Goal: Task Accomplishment & Management: Complete application form

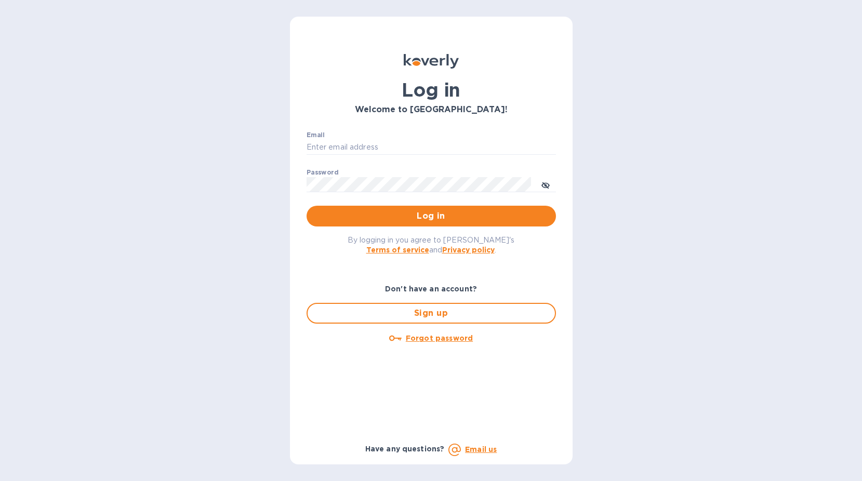
type input "[EMAIL_ADDRESS][DOMAIN_NAME]"
click at [405, 198] on p "​" at bounding box center [431, 200] width 249 height 12
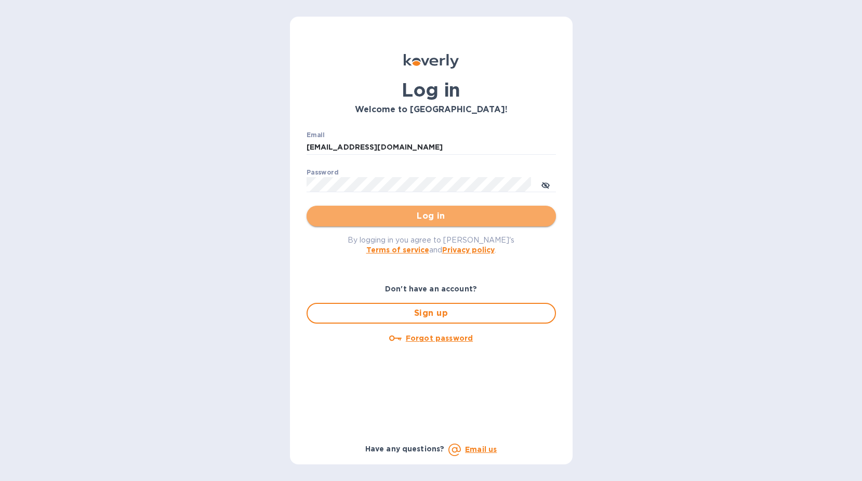
click at [399, 211] on span "Log in" at bounding box center [431, 216] width 233 height 12
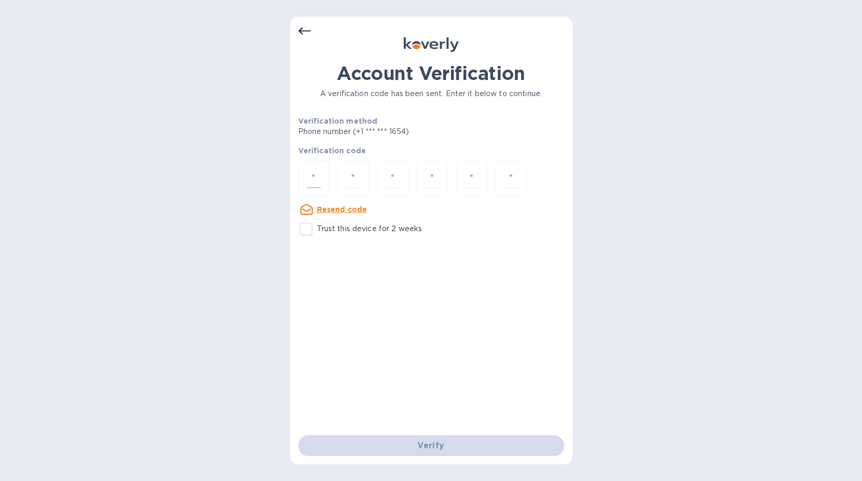
click at [321, 169] on div at bounding box center [313, 178] width 31 height 37
click at [319, 224] on p "Trust this device for 2 weeks" at bounding box center [369, 228] width 105 height 11
click at [317, 224] on input "Trust this device for 2 weeks" at bounding box center [306, 229] width 22 height 22
checkbox input "true"
click at [314, 175] on input "number" at bounding box center [314, 178] width 14 height 19
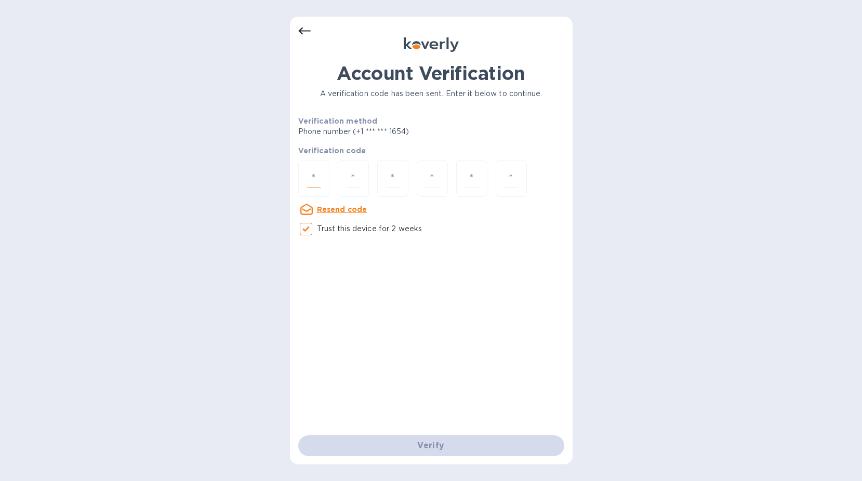
type input "6"
type input "3"
type input "9"
type input "2"
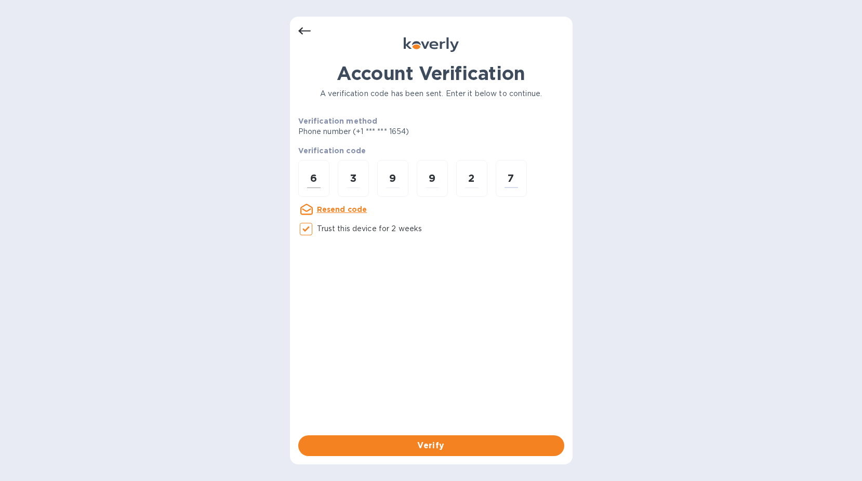
type input "7"
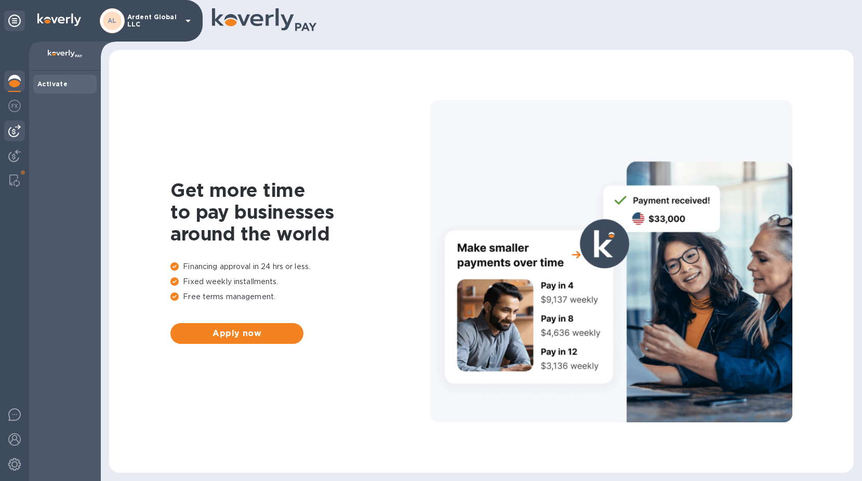
click at [11, 128] on img at bounding box center [14, 131] width 12 height 12
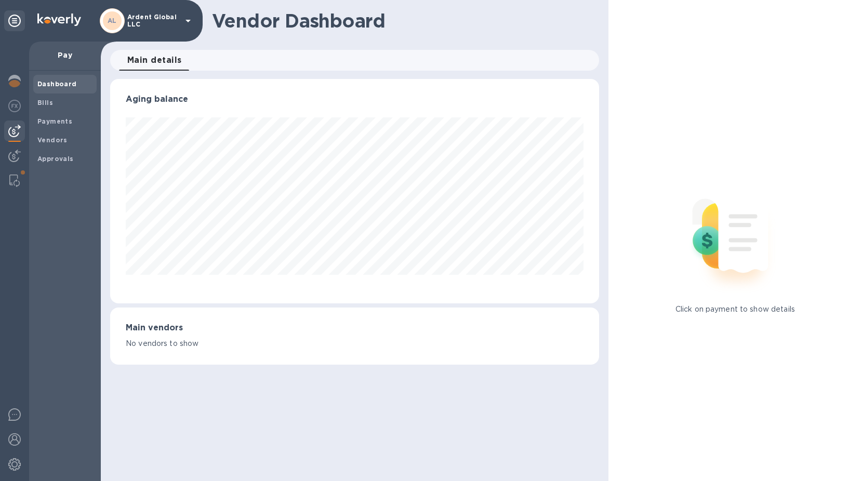
scroll to position [224, 488]
click at [14, 147] on div at bounding box center [14, 156] width 21 height 23
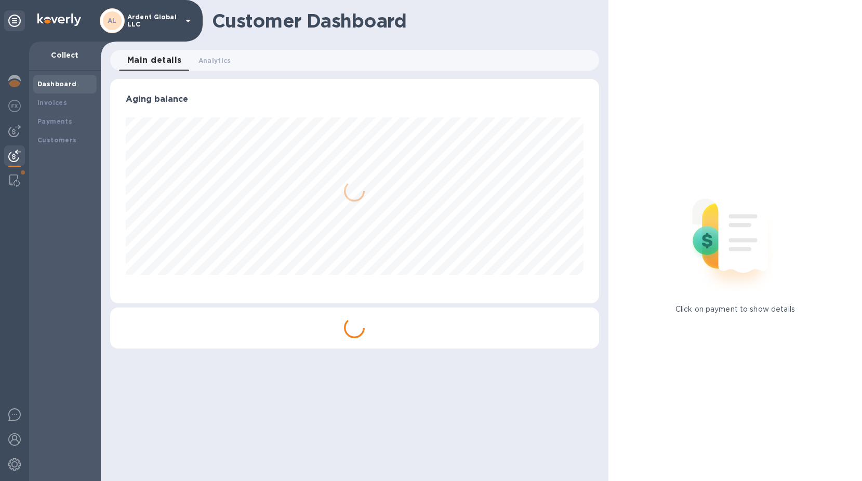
scroll to position [224, 488]
click at [16, 129] on img at bounding box center [14, 131] width 12 height 12
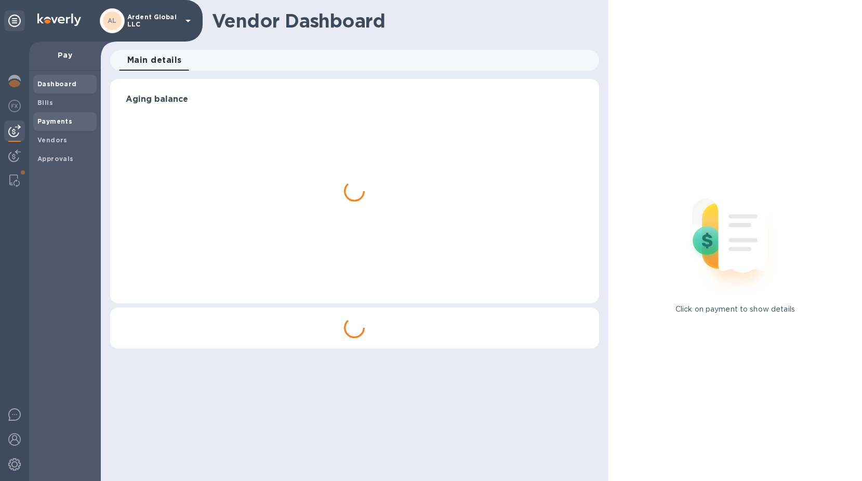
click at [61, 120] on b "Payments" at bounding box center [54, 121] width 35 height 8
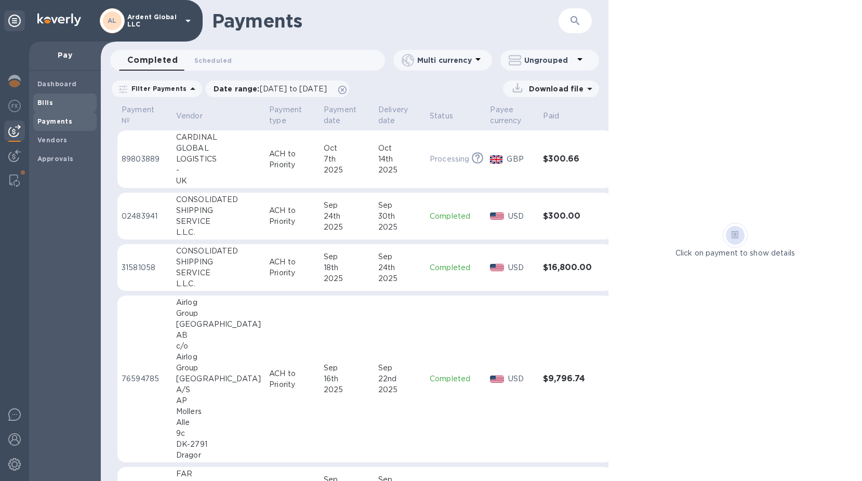
click at [55, 100] on span "Bills" at bounding box center [64, 103] width 55 height 10
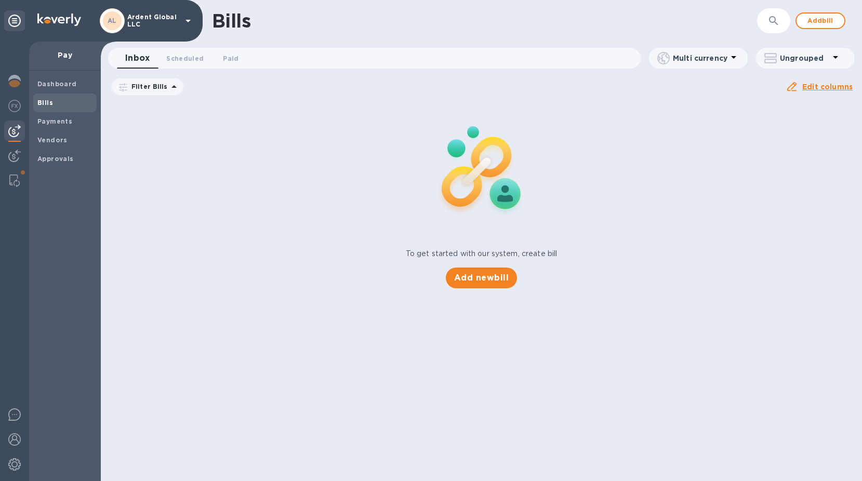
click at [0, 0] on icon at bounding box center [0, 0] width 0 height 0
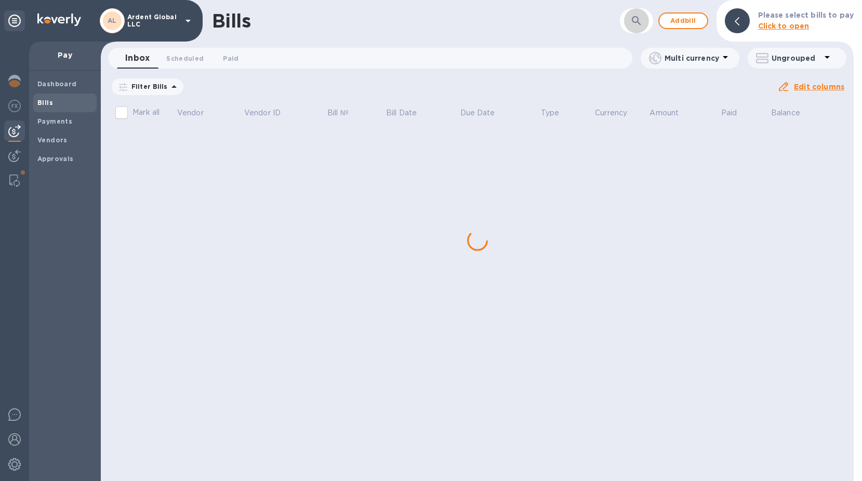
click at [632, 13] on button "button" at bounding box center [636, 20] width 25 height 25
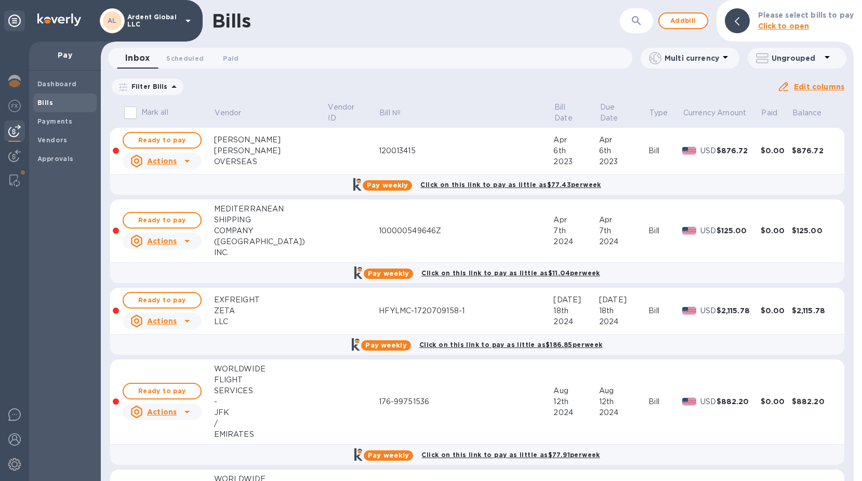
click at [626, 14] on div "​" at bounding box center [636, 20] width 33 height 25
click at [643, 19] on icon "button" at bounding box center [636, 21] width 12 height 12
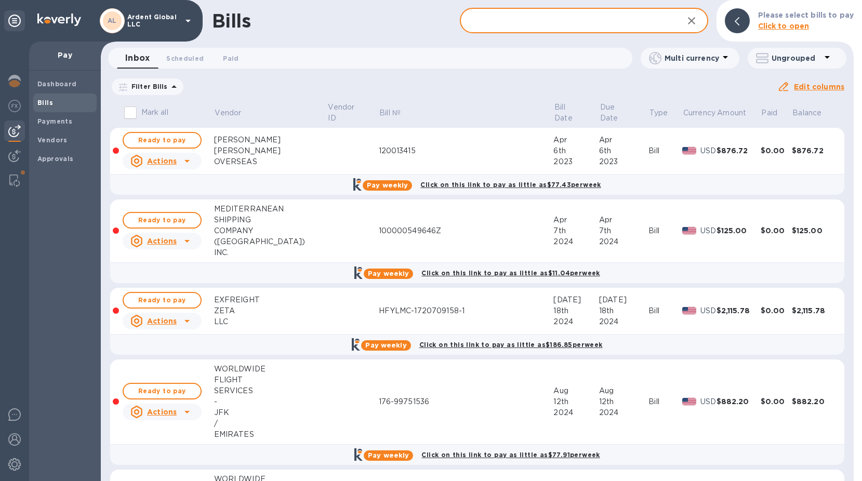
paste input "I0004016"
type input "I0004016"
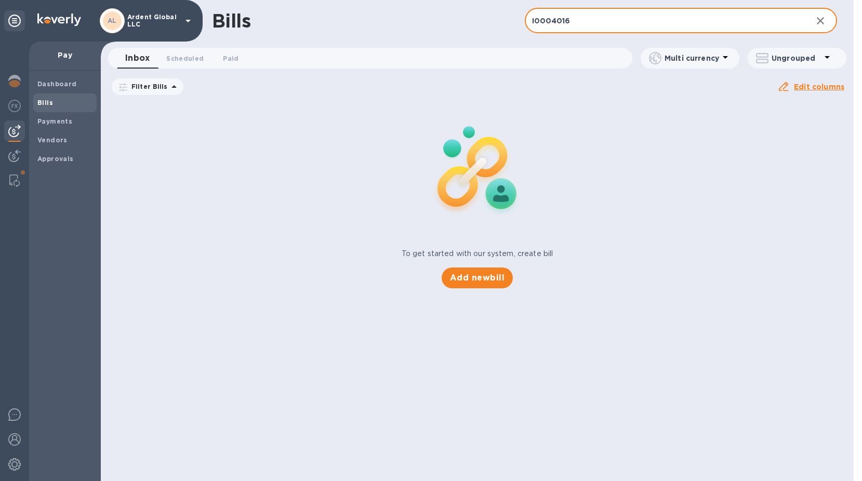
click at [644, 19] on input "I0004016" at bounding box center [665, 20] width 280 height 25
click at [829, 19] on button "button" at bounding box center [820, 20] width 25 height 25
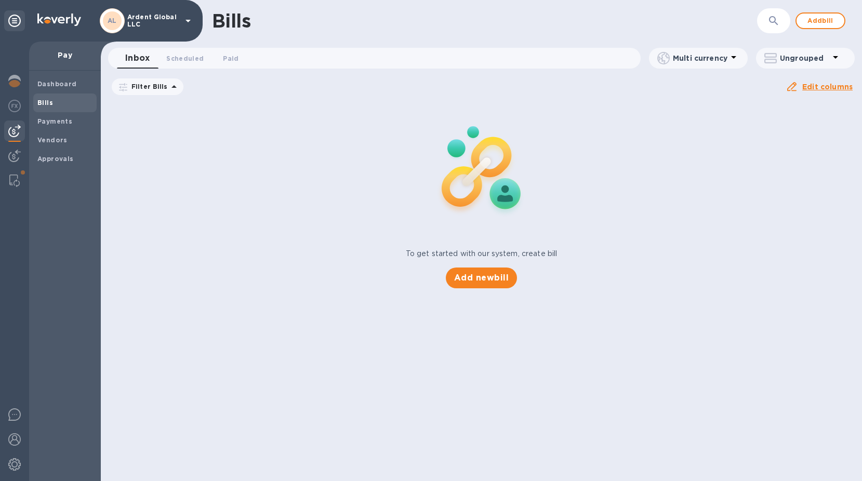
click at [707, 22] on div "Bills" at bounding box center [484, 21] width 545 height 22
click at [763, 19] on button "button" at bounding box center [773, 20] width 25 height 25
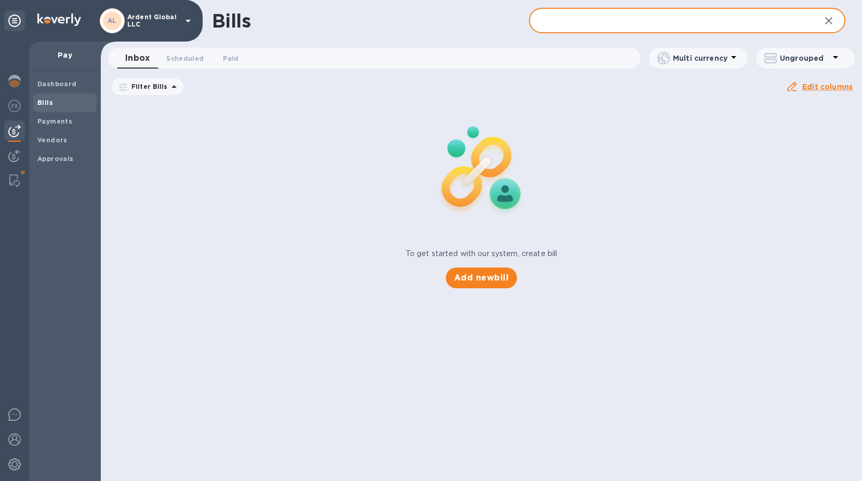
click at [647, 30] on input "text" at bounding box center [671, 20] width 284 height 25
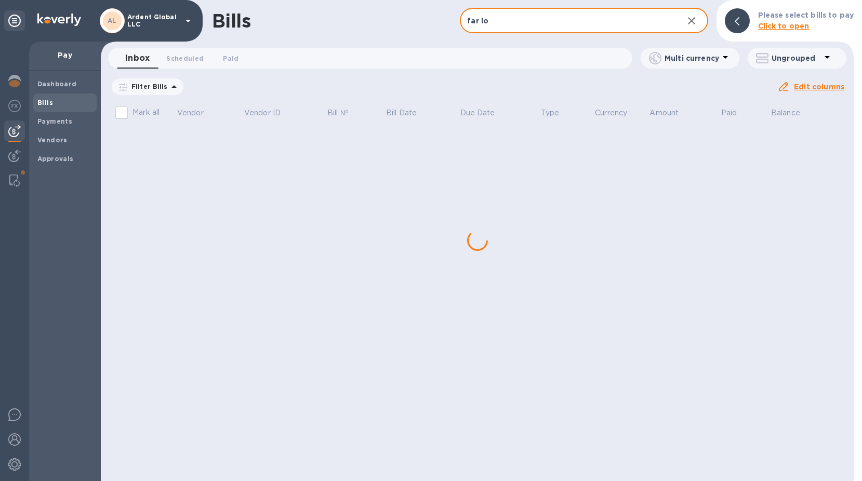
click at [547, 26] on input "far lo" at bounding box center [567, 20] width 215 height 25
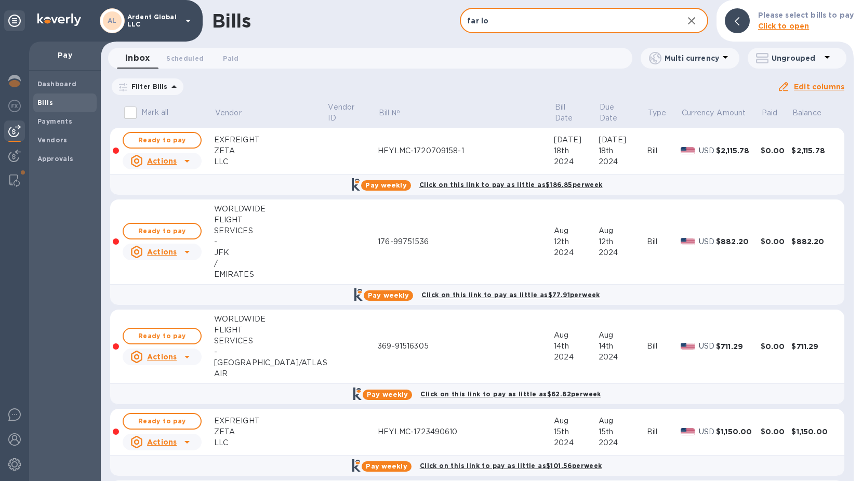
click at [545, 17] on input "far lo" at bounding box center [567, 20] width 215 height 25
type input "FAR LOGISTICS - [GEOGRAPHIC_DATA]"
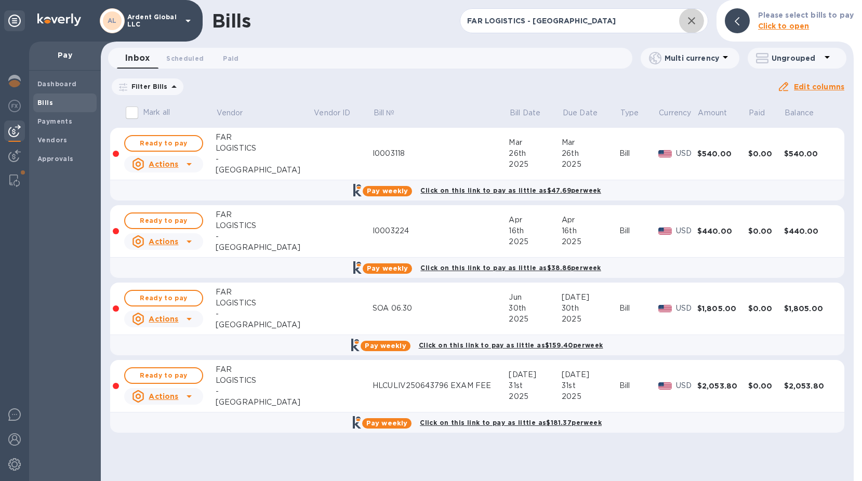
click at [696, 18] on icon "button" at bounding box center [691, 21] width 12 height 12
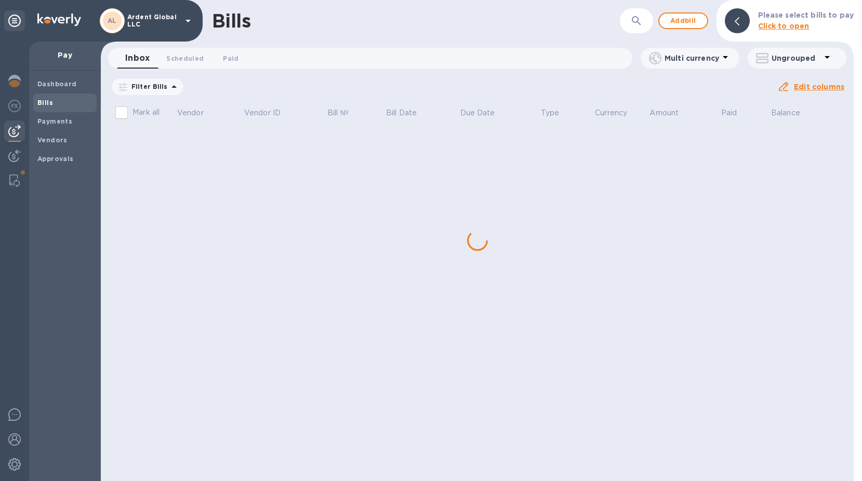
click at [696, 18] on span "Add bill" at bounding box center [683, 21] width 31 height 12
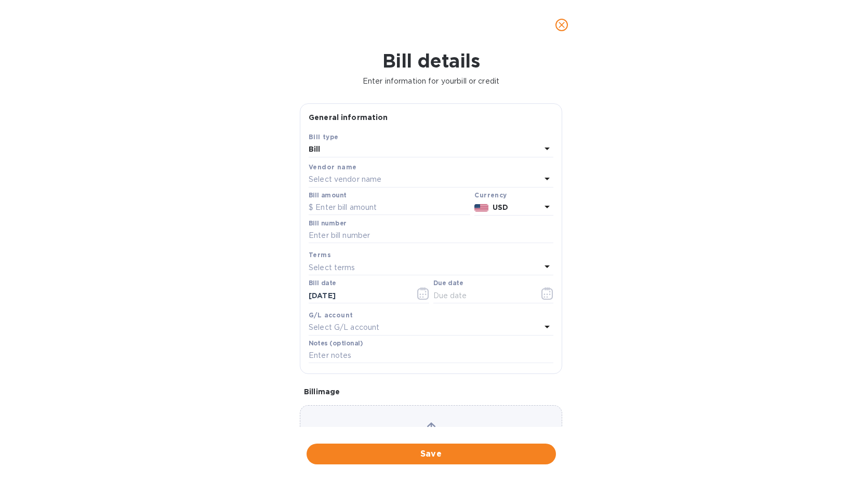
click at [351, 173] on div "Select vendor name" at bounding box center [425, 180] width 232 height 15
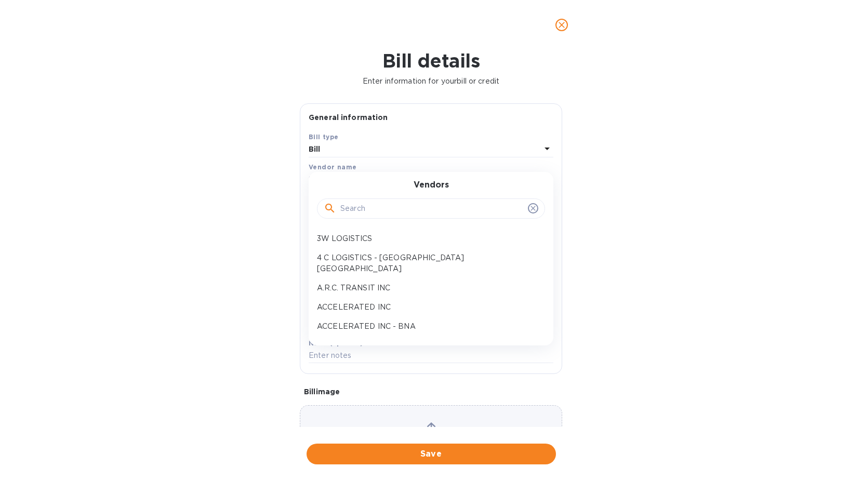
click at [357, 206] on input "text" at bounding box center [431, 209] width 183 height 16
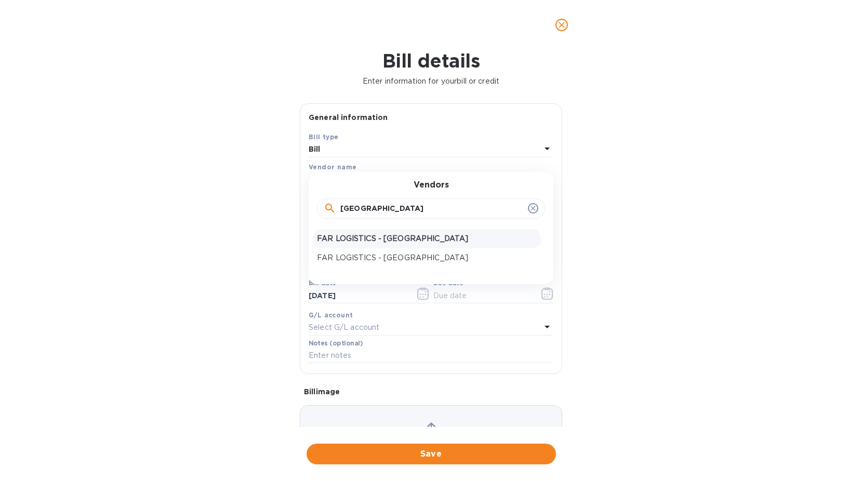
type input "[GEOGRAPHIC_DATA]"
click at [409, 241] on p "FAR LOGISTICS - [GEOGRAPHIC_DATA]" at bounding box center [427, 238] width 220 height 11
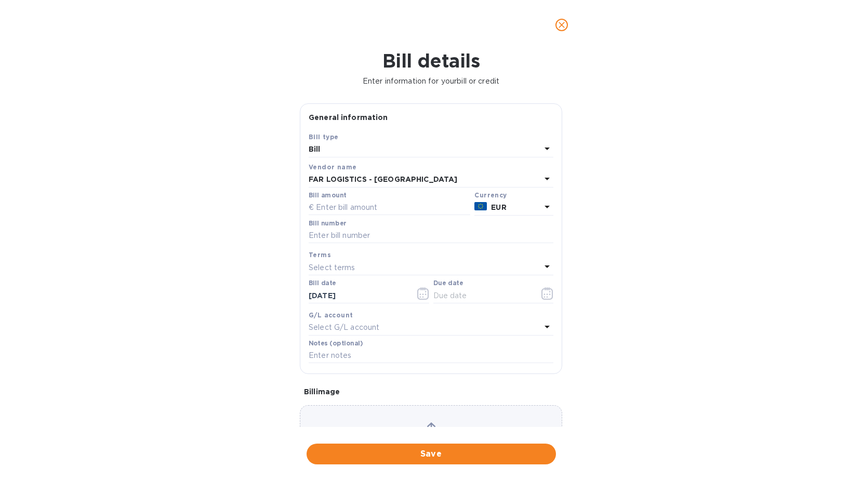
click at [490, 219] on div "Bill number" at bounding box center [431, 233] width 249 height 30
click at [505, 214] on div "EUR" at bounding box center [516, 207] width 54 height 15
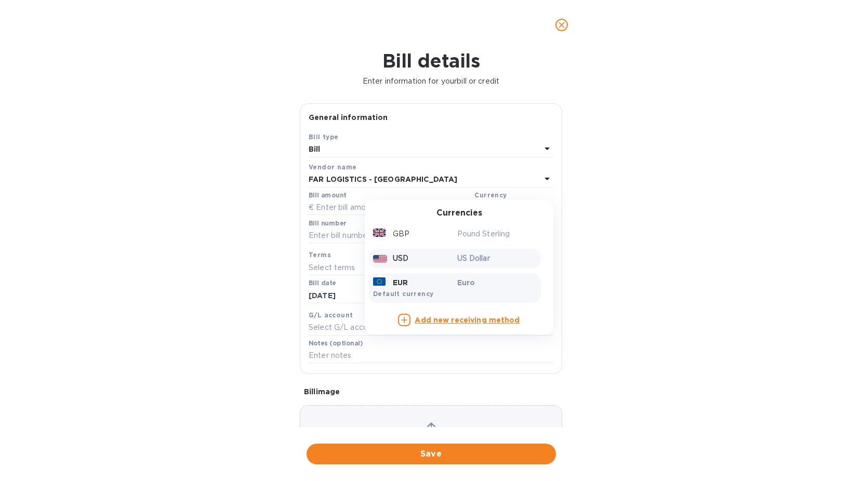
click at [400, 260] on p "USD" at bounding box center [401, 258] width 16 height 11
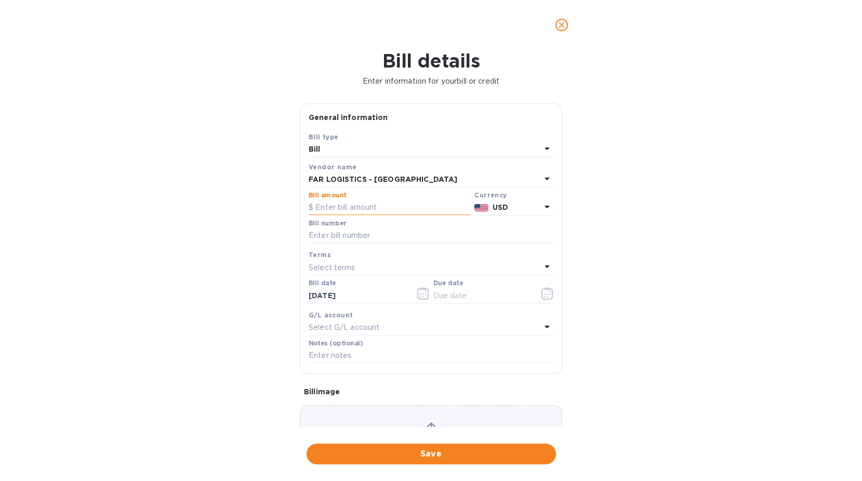
click at [349, 206] on input "text" at bounding box center [390, 208] width 162 height 16
paste input "448.50"
type input "448.50"
type input "SOA 10.07"
click at [327, 264] on p "Select terms" at bounding box center [332, 267] width 47 height 11
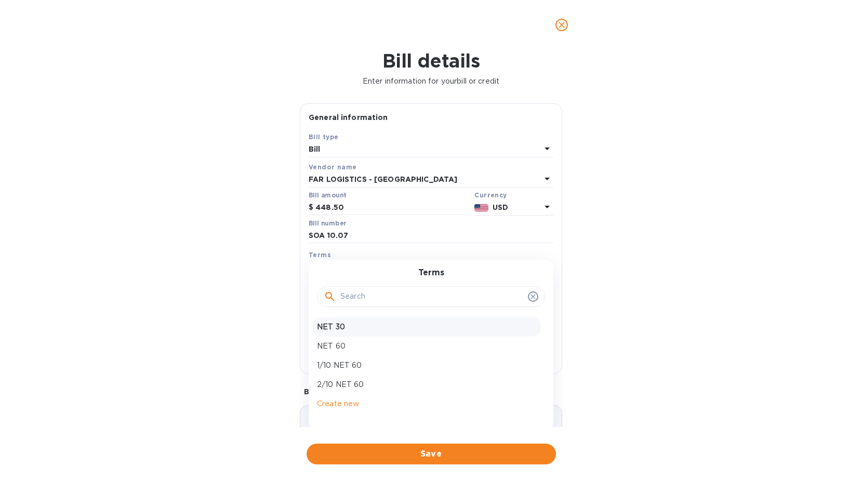
click at [343, 332] on p "NET 30" at bounding box center [427, 327] width 220 height 11
type input "[DATE]"
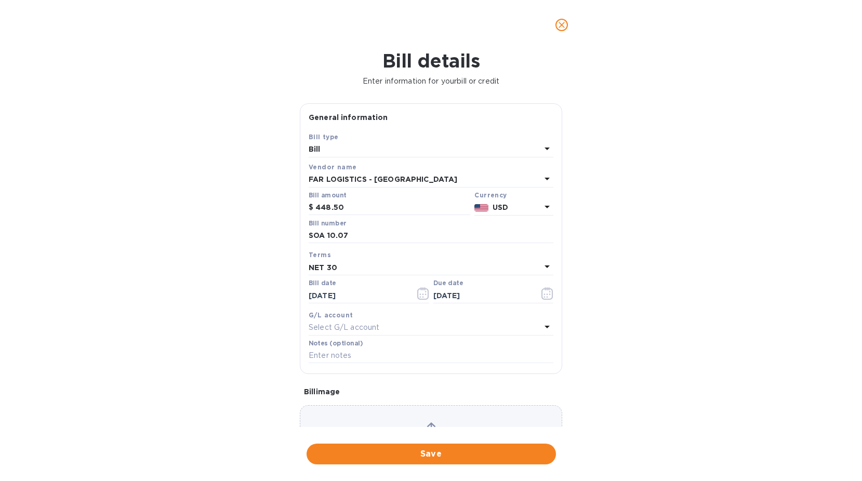
click at [357, 331] on p "Select G/L account" at bounding box center [344, 327] width 71 height 11
click at [357, 347] on div at bounding box center [431, 357] width 228 height 21
click at [354, 366] on div at bounding box center [431, 357] width 228 height 21
click at [356, 353] on input "text" at bounding box center [431, 357] width 183 height 16
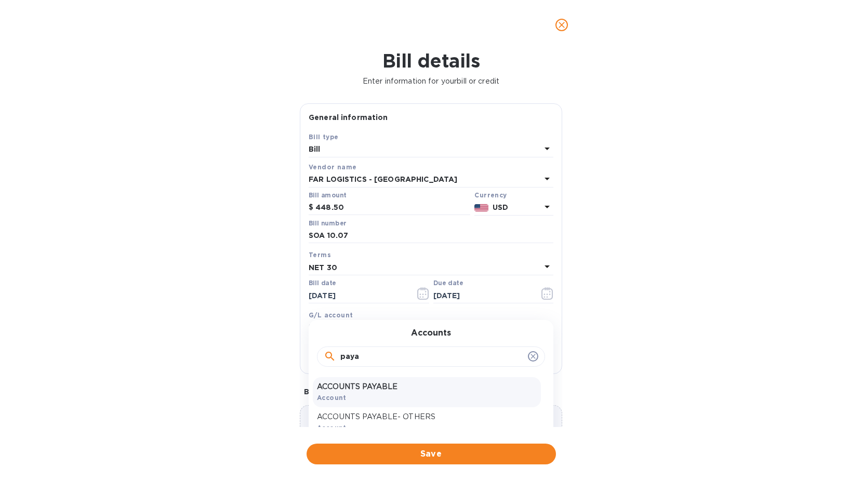
type input "paya"
click at [385, 387] on p "ACCOUNTS PAYABLE" at bounding box center [427, 386] width 220 height 11
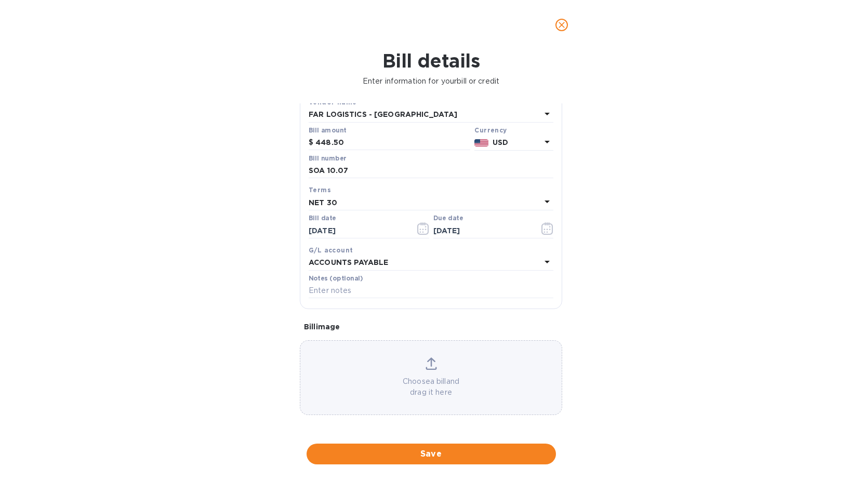
scroll to position [65, 0]
click at [441, 455] on span "Save" at bounding box center [431, 454] width 233 height 12
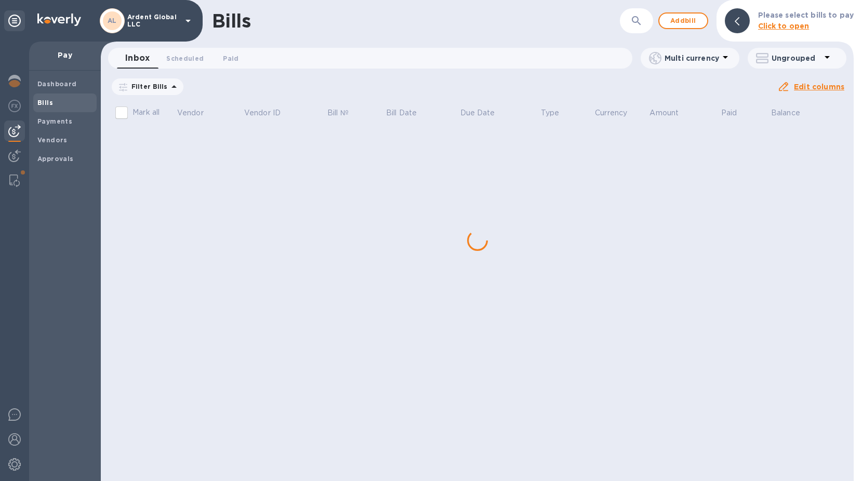
click at [653, 18] on div "​" at bounding box center [636, 20] width 33 height 25
click at [639, 16] on icon "button" at bounding box center [636, 21] width 12 height 12
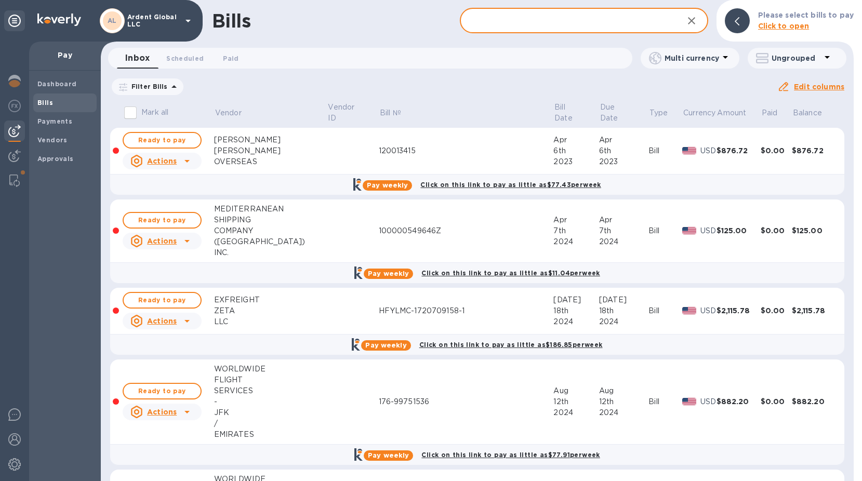
click at [639, 16] on input "text" at bounding box center [567, 20] width 215 height 25
type input "FAR LOGISTICS - [GEOGRAPHIC_DATA]"
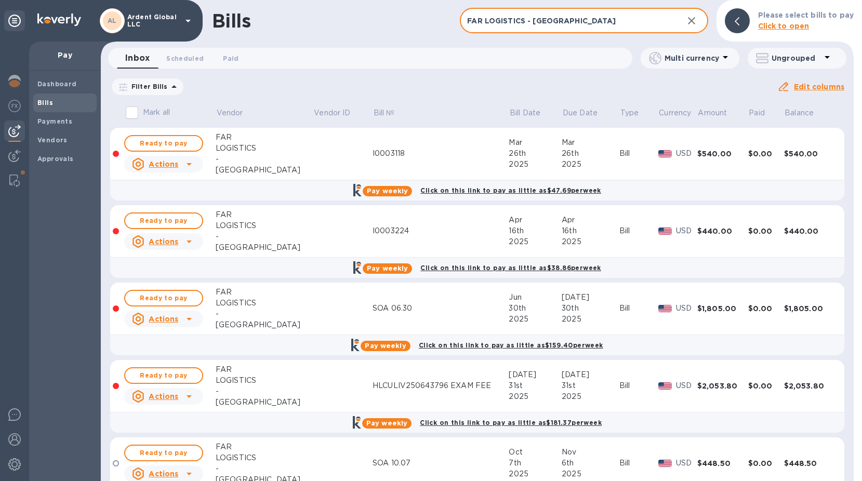
scroll to position [43, 0]
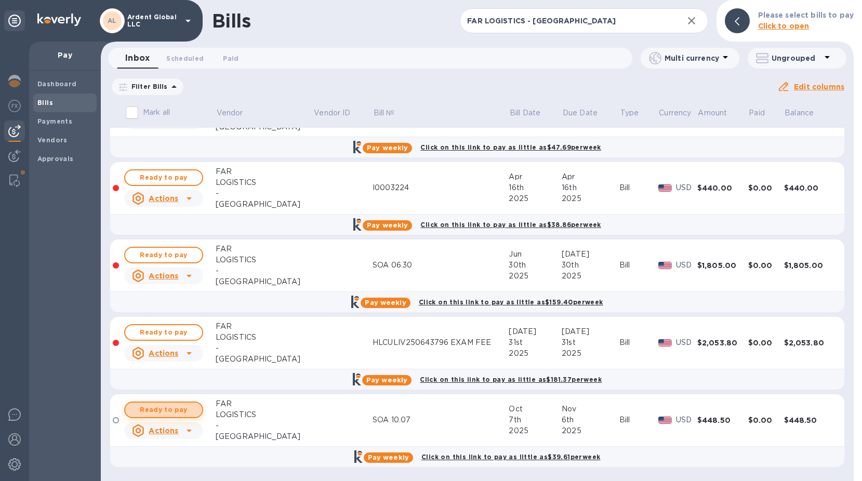
click at [166, 410] on span "Ready to pay" at bounding box center [164, 410] width 60 height 12
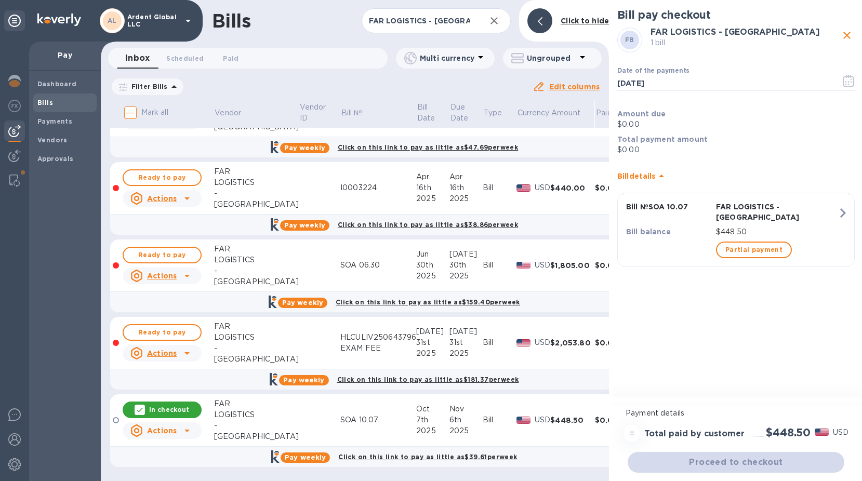
click at [742, 460] on div "Proceed to checkout" at bounding box center [736, 462] width 221 height 25
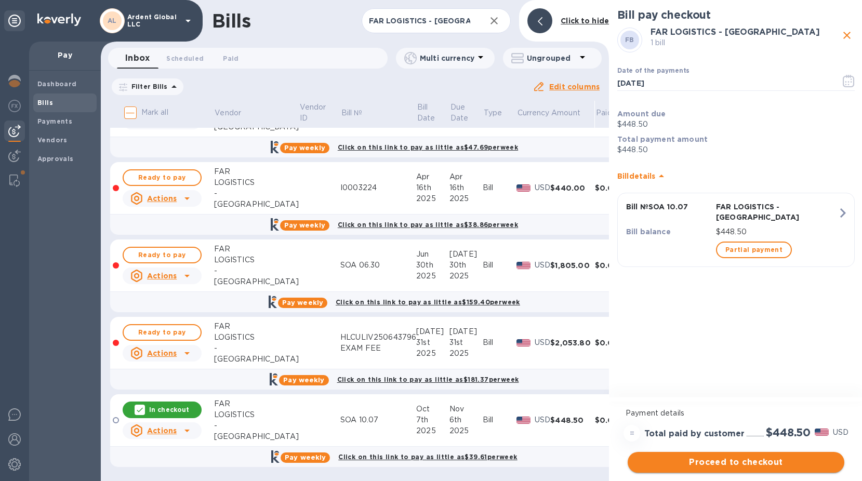
click at [743, 460] on span "Proceed to checkout" at bounding box center [736, 462] width 200 height 12
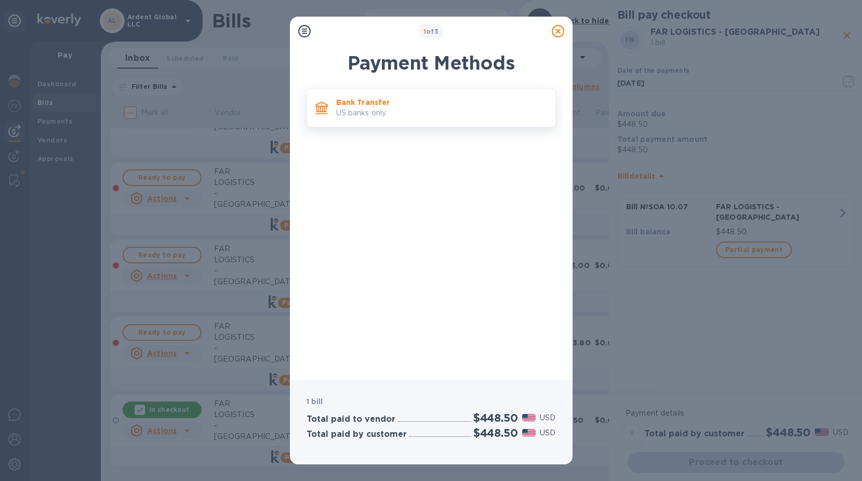
click at [409, 98] on p "Bank Transfer" at bounding box center [441, 102] width 211 height 10
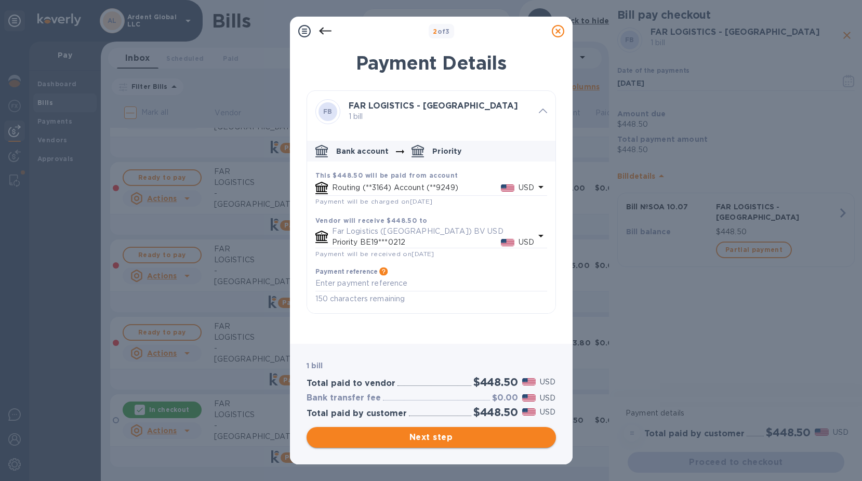
click at [456, 437] on span "Next step" at bounding box center [431, 437] width 233 height 12
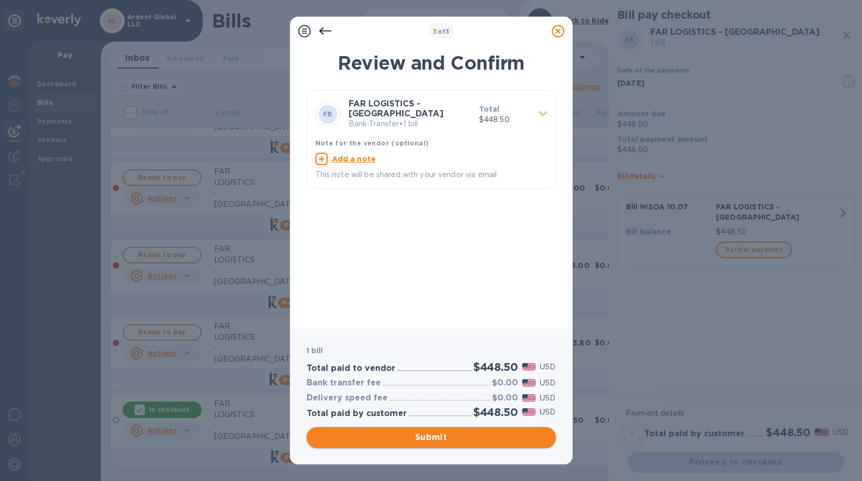
click at [456, 437] on span "Submit" at bounding box center [431, 437] width 233 height 12
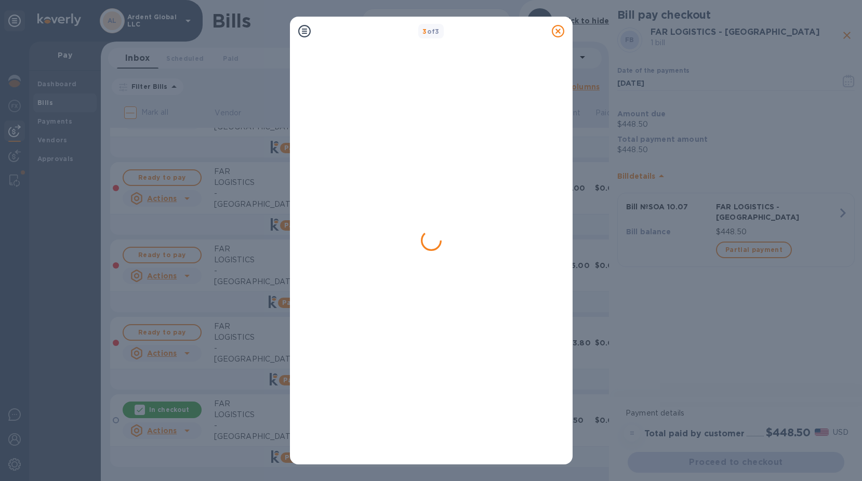
scroll to position [0, 0]
